Goal: Communication & Community: Ask a question

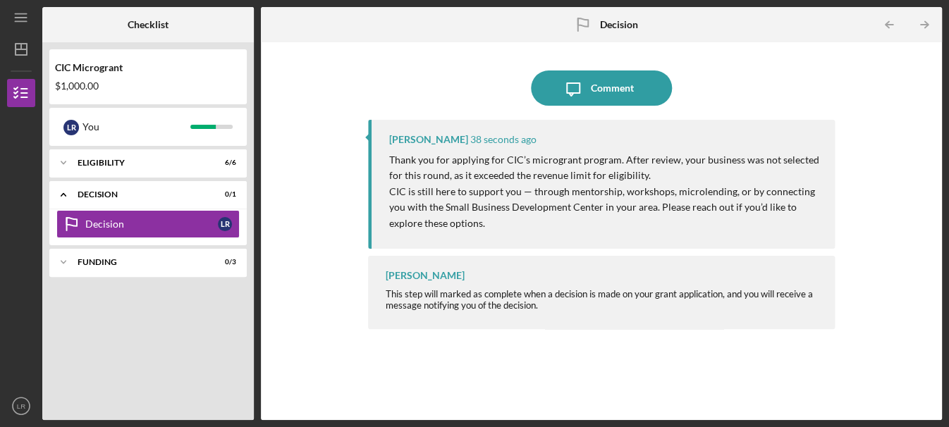
click at [636, 335] on div "[PERSON_NAME] 38 seconds ago Thank you for applying for CIC’s microgrant progra…" at bounding box center [601, 259] width 467 height 279
click at [573, 74] on icon "Icon/Message" at bounding box center [573, 88] width 35 height 35
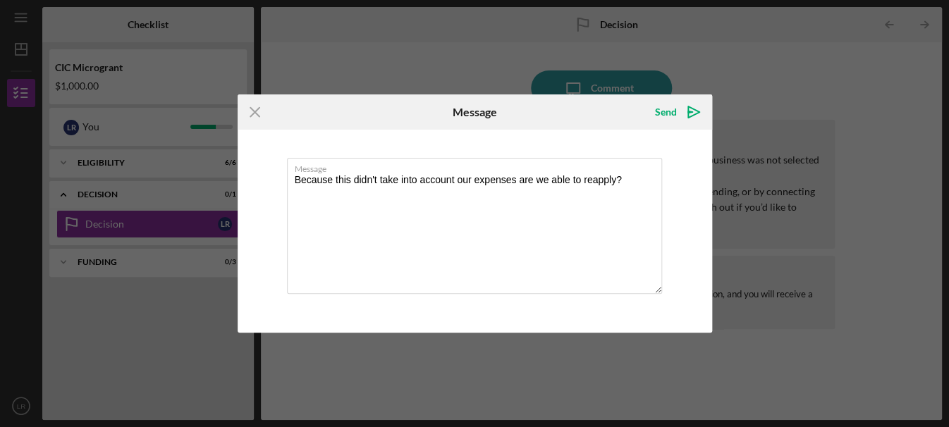
type textarea "Because this didn't take into account our expenses are we able to reapply?"
click at [679, 116] on icon "Icon/icon-invite-send" at bounding box center [693, 112] width 35 height 35
